Goal: Information Seeking & Learning: Learn about a topic

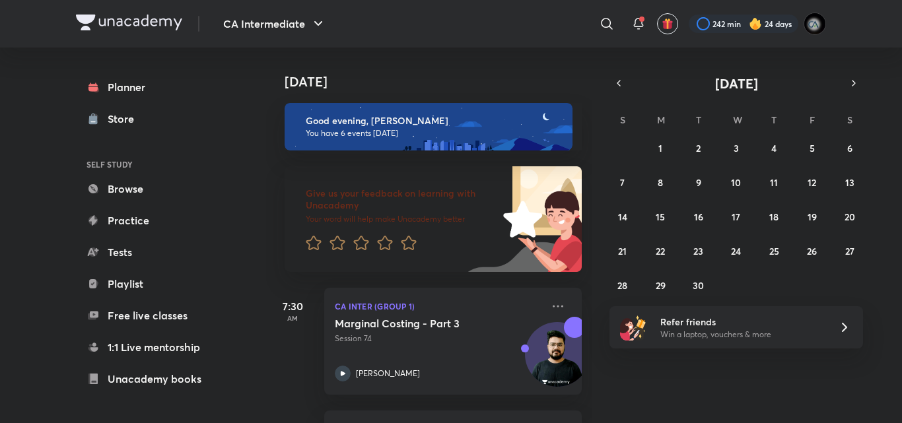
click at [619, 89] on button "button" at bounding box center [618, 83] width 18 height 18
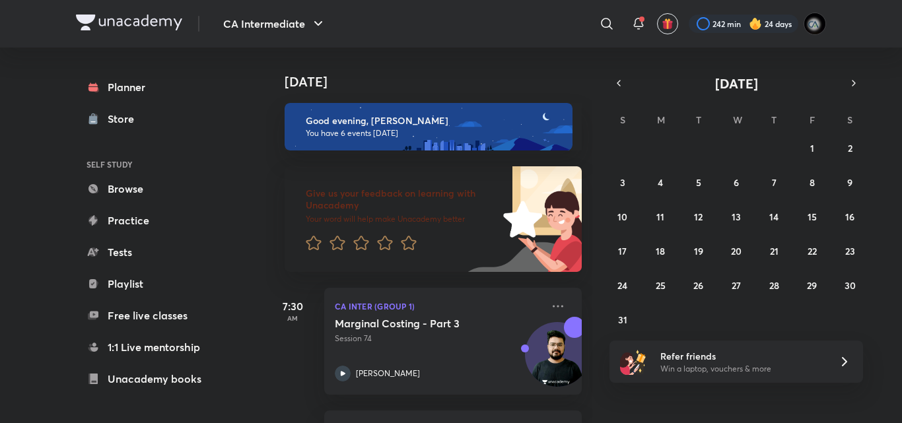
click at [619, 89] on button "button" at bounding box center [618, 83] width 18 height 18
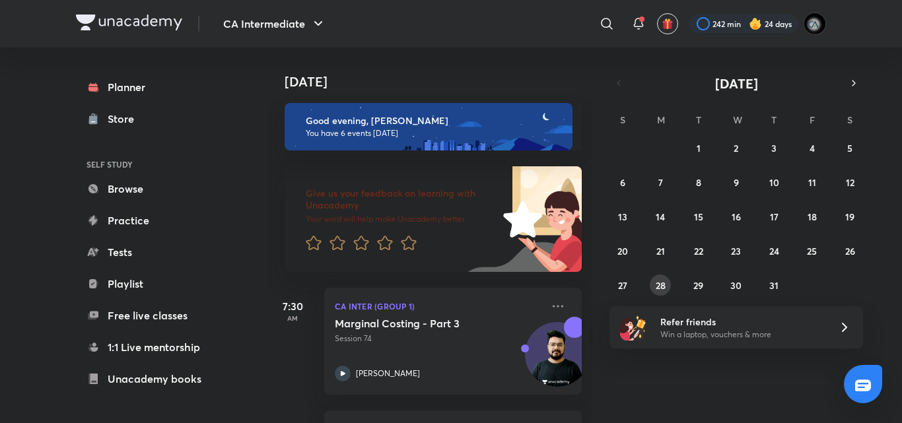
click at [654, 283] on button "28" at bounding box center [660, 285] width 21 height 21
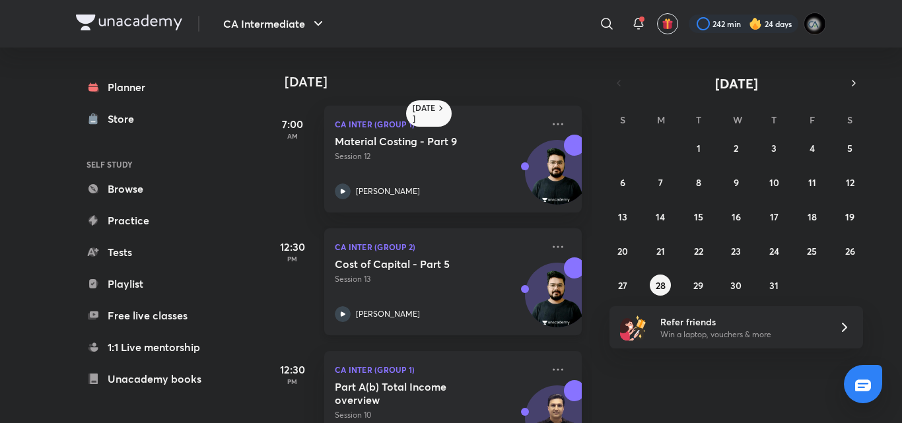
click at [443, 289] on div "Cost of Capital - Part 5 Session 13 [PERSON_NAME]" at bounding box center [438, 289] width 207 height 65
click at [652, 423] on iframe at bounding box center [451, 211] width 902 height 423
